Goal: Task Accomplishment & Management: Complete application form

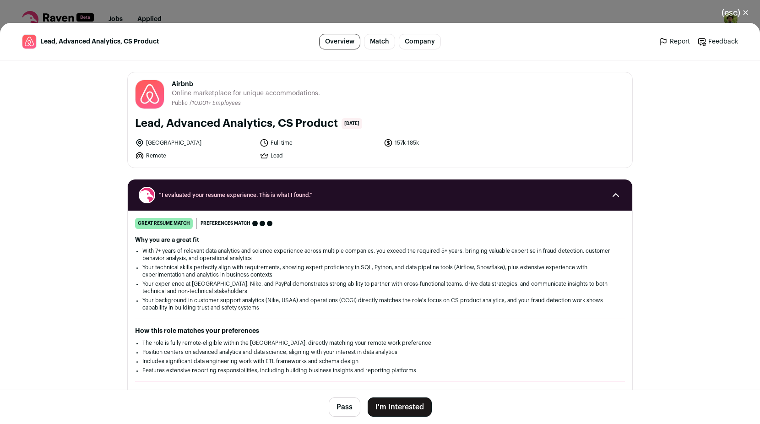
click at [399, 406] on button "I'm Interested" at bounding box center [400, 406] width 64 height 19
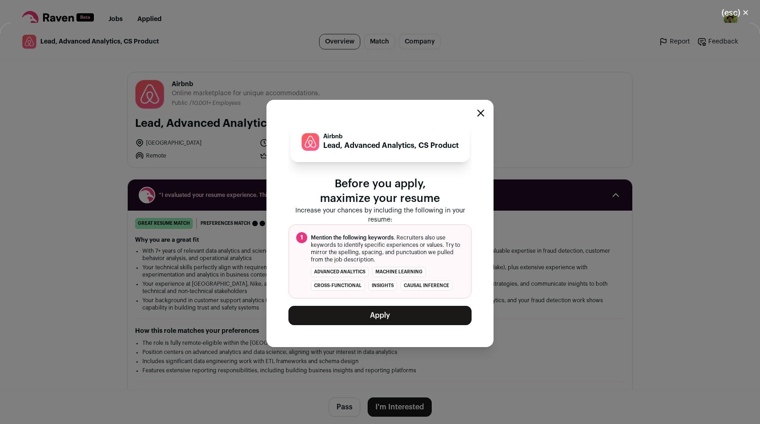
click at [375, 325] on button "Apply" at bounding box center [379, 315] width 183 height 19
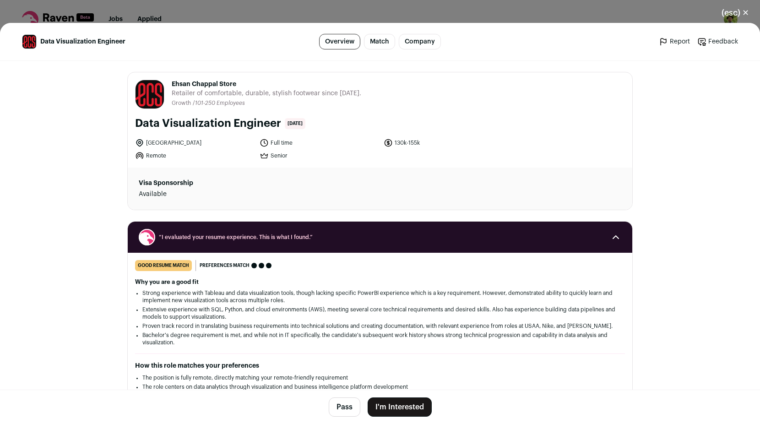
click at [403, 402] on button "I'm Interested" at bounding box center [400, 406] width 64 height 19
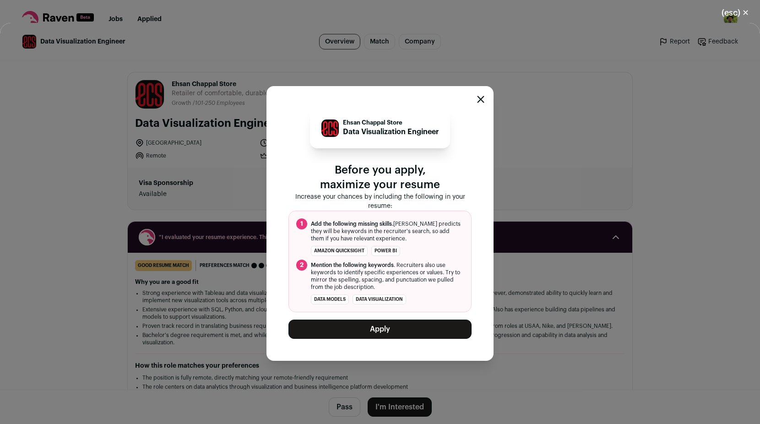
click at [388, 329] on button "Apply" at bounding box center [379, 329] width 183 height 19
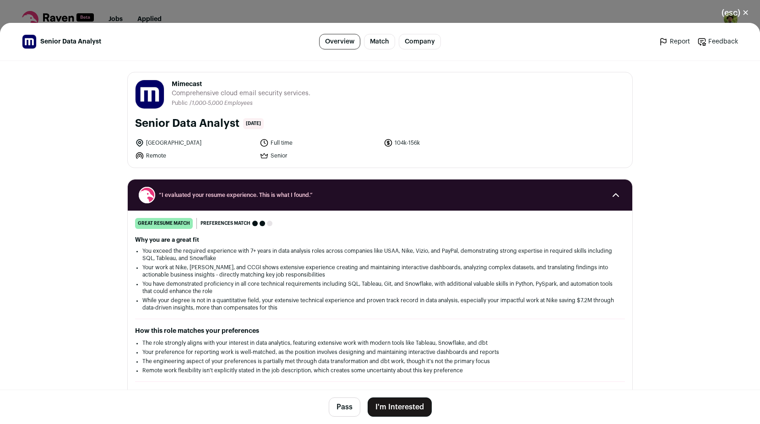
click at [403, 408] on button "I'm Interested" at bounding box center [400, 406] width 64 height 19
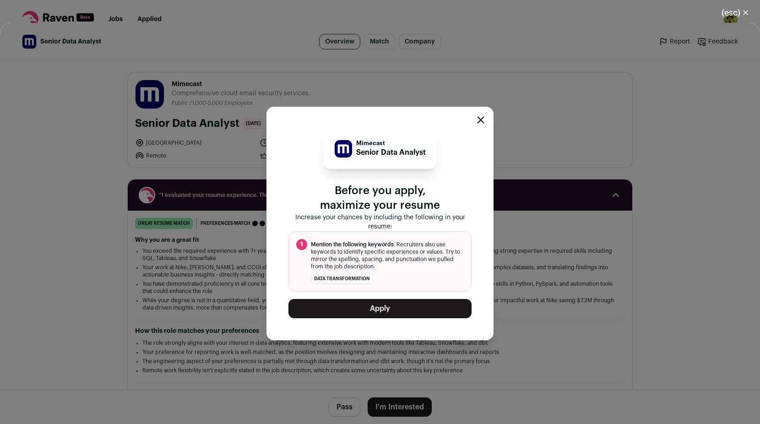
click at [389, 315] on button "Apply" at bounding box center [379, 308] width 183 height 19
